Goal: Check status

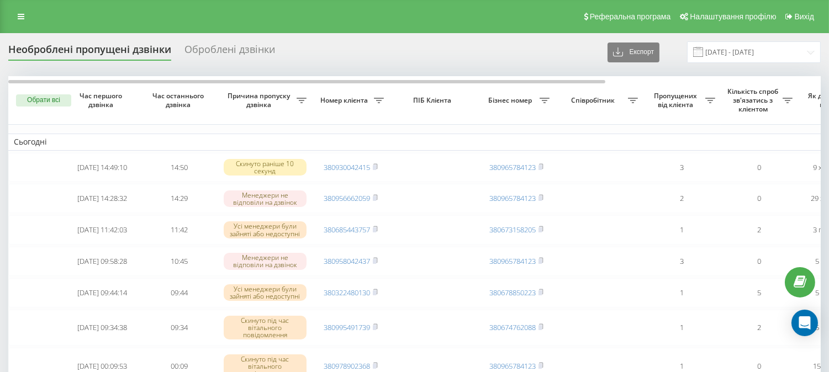
click at [496, 48] on div "Необроблені пропущені дзвінки Оброблені дзвінки Експорт .csv .xlsx [DATE] - [DA…" at bounding box center [414, 52] width 812 height 22
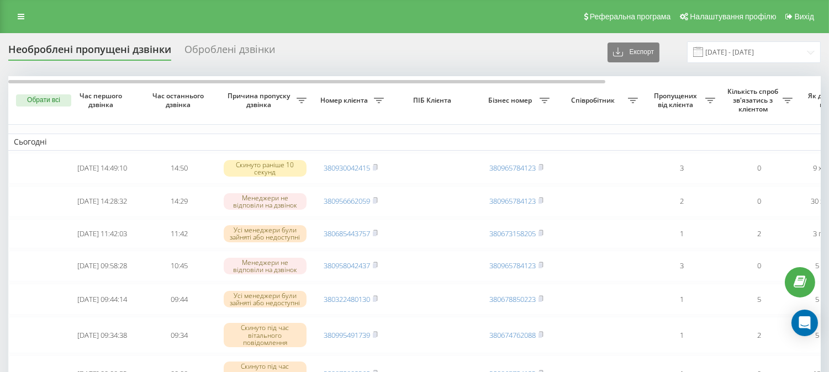
click at [470, 25] on div "Реферальна програма Налаштування профілю Вихід" at bounding box center [414, 16] width 829 height 33
